Goal: Check status: Check status

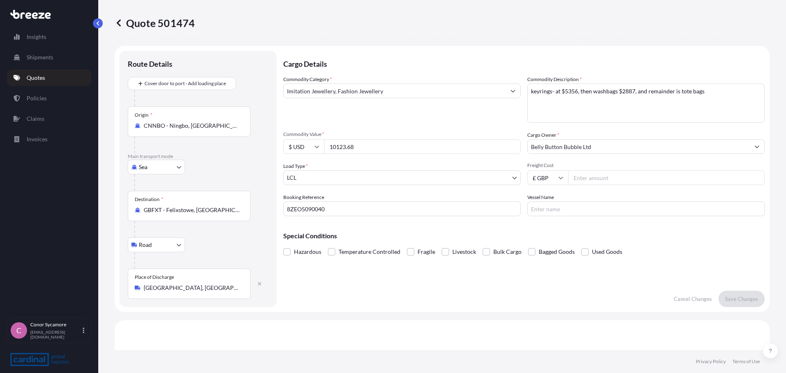
select select "Sea"
select select "Road"
select select "1"
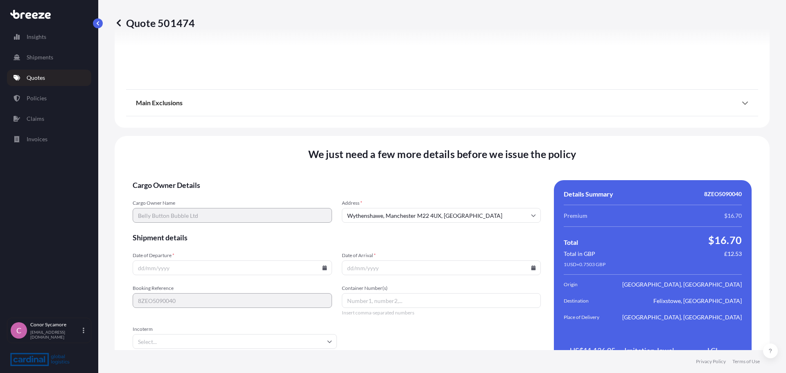
scroll to position [984, 0]
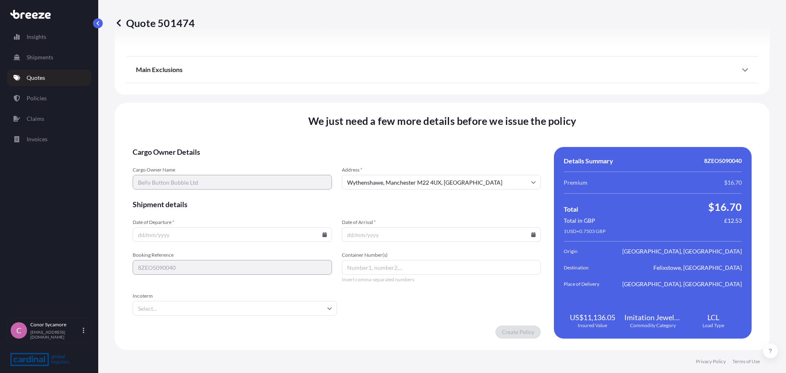
click at [164, 238] on input "Date of Departure *" at bounding box center [232, 234] width 199 height 15
type input "[DATE]"
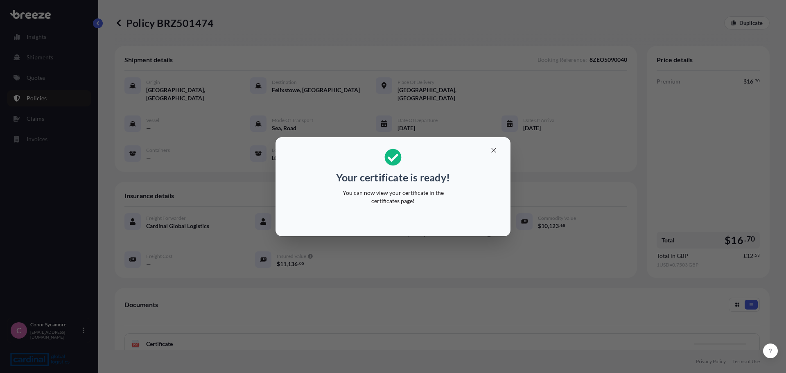
click at [370, 189] on p "You can now view your certificate in the certificates page!" at bounding box center [393, 197] width 126 height 16
click at [498, 152] on button "button" at bounding box center [494, 150] width 20 height 13
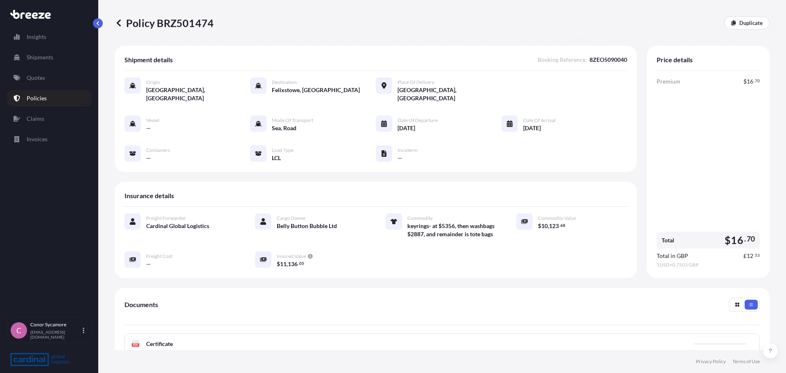
click at [600, 64] on div "Shipment details Booking Reference : 8ZEO5090040" at bounding box center [375, 63] width 503 height 15
click at [600, 63] on span "8ZEO5090040" at bounding box center [609, 60] width 38 height 8
copy span "8ZEO5090040"
click at [185, 28] on p "Policy BRZ501474" at bounding box center [164, 22] width 99 height 13
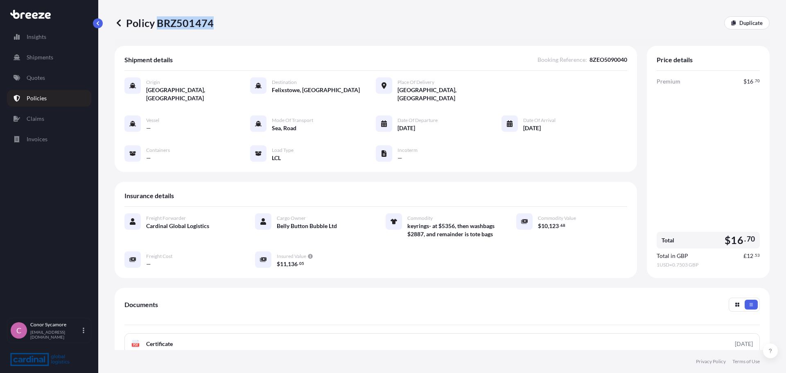
click at [185, 28] on p "Policy BRZ501474" at bounding box center [164, 22] width 99 height 13
copy p "BRZ501474"
